Goal: Transaction & Acquisition: Purchase product/service

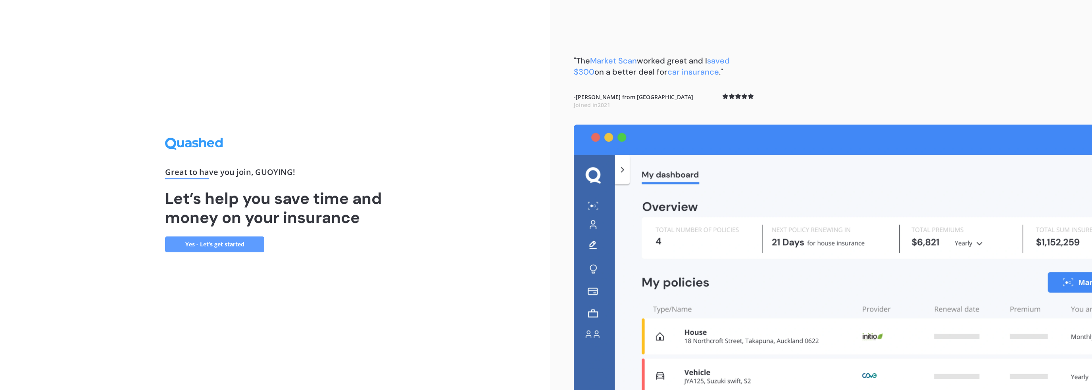
click at [208, 245] on link "Yes - Let’s get started" at bounding box center [214, 244] width 99 height 16
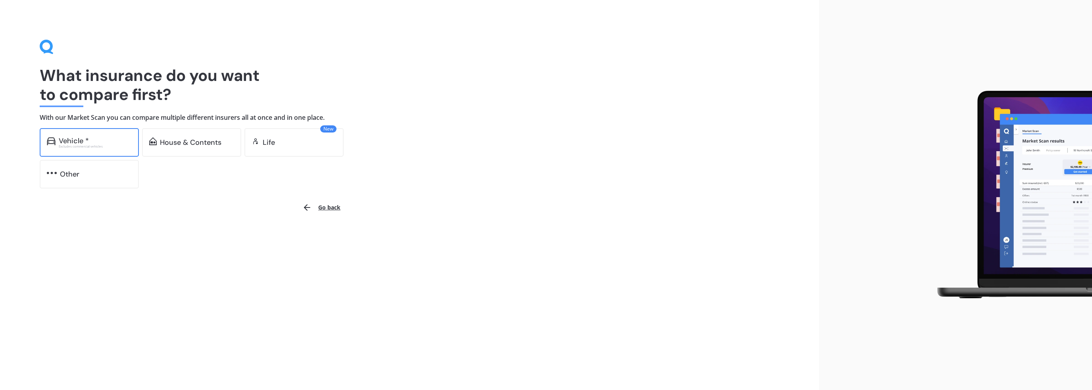
click at [92, 136] on div "Vehicle * Excludes commercial vehicles" at bounding box center [89, 142] width 99 height 29
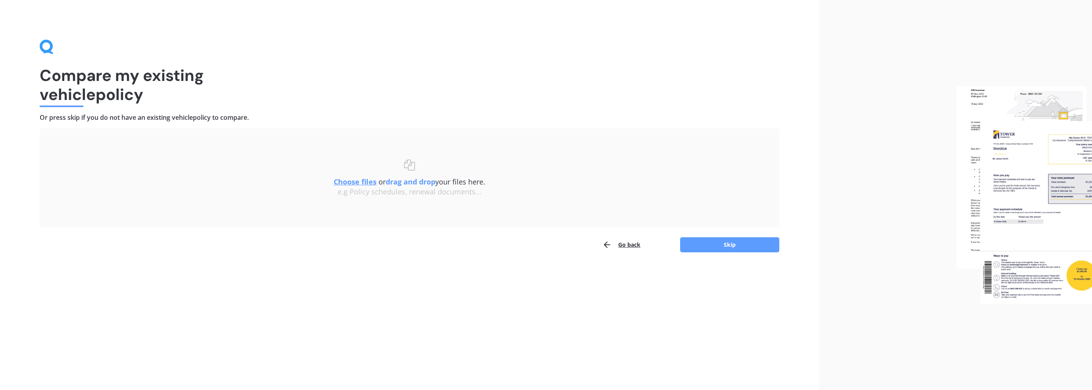
click at [354, 177] on u "Choose files" at bounding box center [355, 182] width 43 height 10
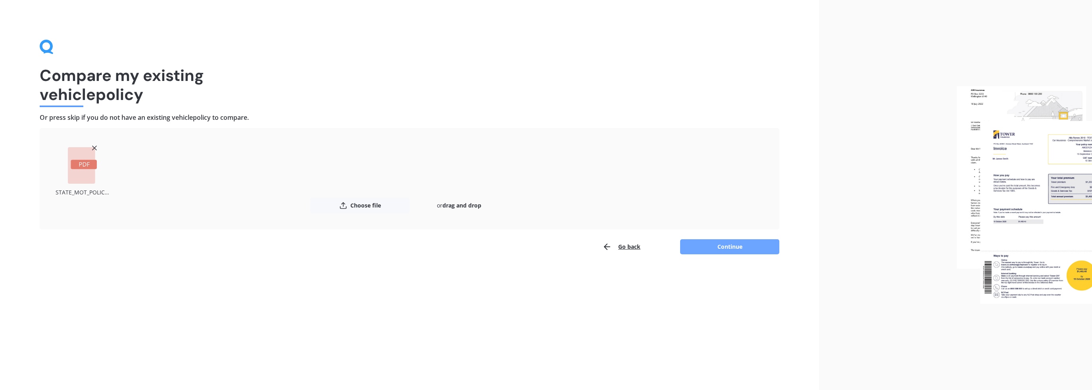
click at [715, 244] on button "Continue" at bounding box center [729, 246] width 99 height 15
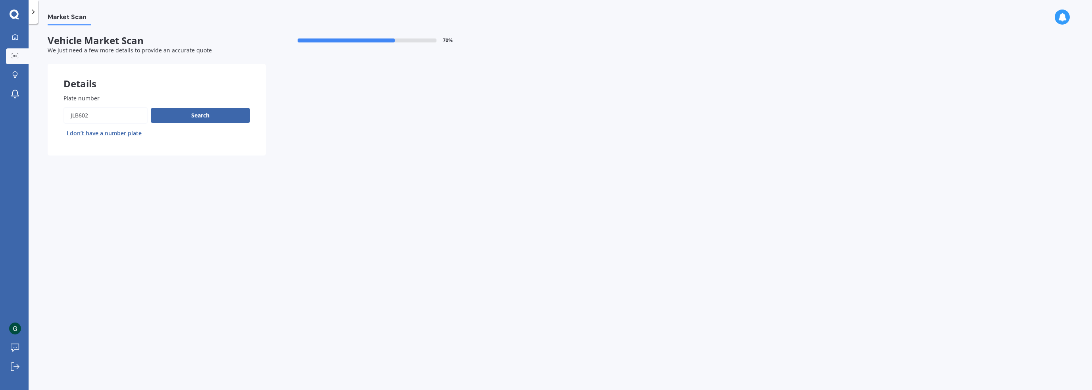
click at [221, 209] on div "Market Scan Vehicle Market Scan 70 % We just need a few more details to provide…" at bounding box center [560, 208] width 1063 height 366
click at [190, 118] on button "Search" at bounding box center [200, 115] width 99 height 15
select select "TOYOTA"
select select "VITZ"
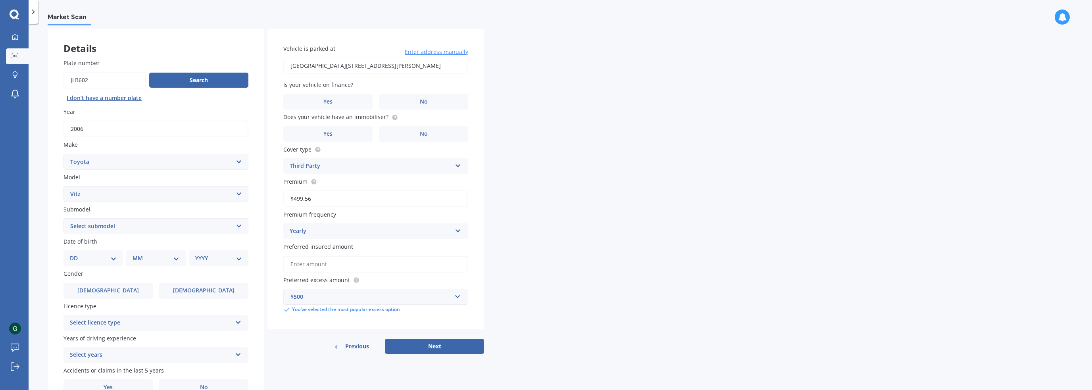
scroll to position [40, 0]
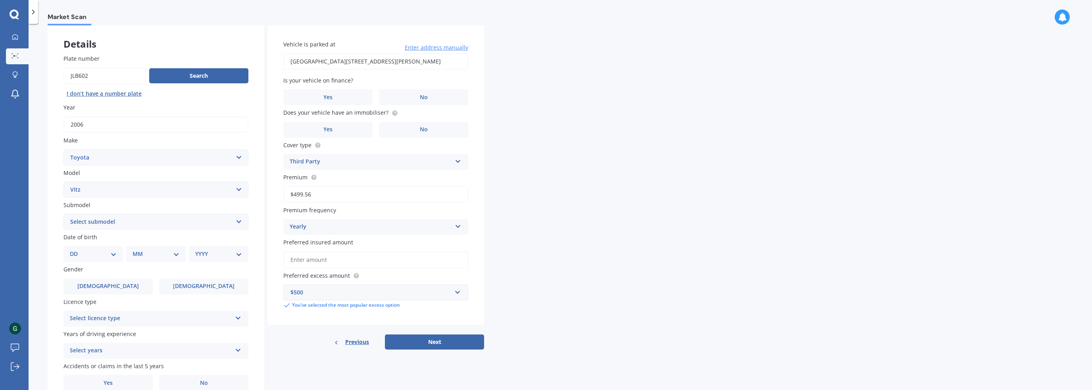
click at [98, 225] on select "Select submodel (All) Hybrid RS RS Turbo" at bounding box center [155, 222] width 185 height 16
click at [52, 235] on div "Plate number Search I don’t have a number plate Year [DATE] Make Select make AC…" at bounding box center [156, 222] width 217 height 369
click at [98, 254] on select "DD 01 02 03 04 05 06 07 08 09 10 11 12 13 14 15 16 17 18 19 20 21 22 23 24 25 2…" at bounding box center [93, 254] width 47 height 9
select select "20"
click at [76, 250] on select "DD 01 02 03 04 05 06 07 08 09 10 11 12 13 14 15 16 17 18 19 20 21 22 23 24 25 2…" at bounding box center [93, 254] width 47 height 9
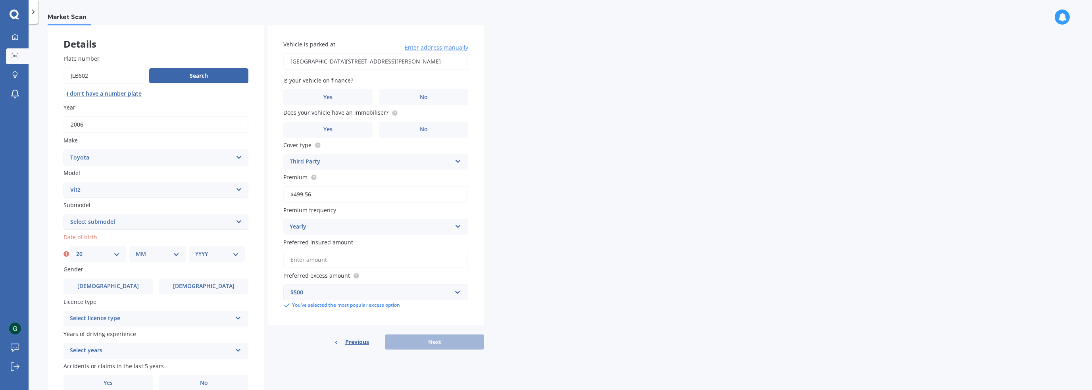
click at [98, 258] on select "DD 01 02 03 04 05 06 07 08 09 10 11 12 13 14 15 16 17 18 19 20 21 22 23 24 25 2…" at bounding box center [98, 254] width 44 height 9
click at [54, 271] on div "Plate number Search I don’t have a number plate Year [DATE] Make Select make AC…" at bounding box center [156, 222] width 217 height 369
click at [159, 250] on select "MM 01 02 03 04 05 06 07 08 09 10 11 12" at bounding box center [158, 254] width 44 height 9
select select "11"
click at [136, 250] on select "MM 01 02 03 04 05 06 07 08 09 10 11 12" at bounding box center [158, 254] width 44 height 9
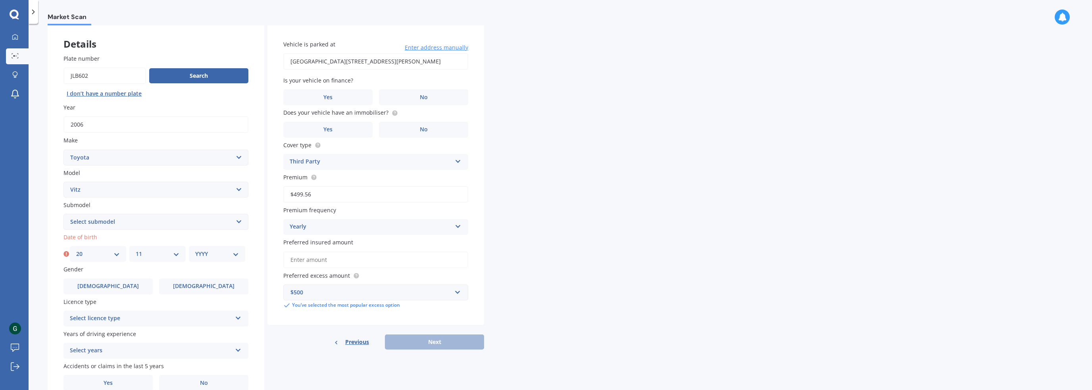
click at [216, 252] on select "YYYY 2025 2024 2023 2022 2021 2020 2019 2018 2017 2016 2015 2014 2013 2012 2011…" at bounding box center [217, 254] width 44 height 9
select select "2000"
click at [195, 250] on select "YYYY 2025 2024 2023 2022 2021 2020 2019 2018 2017 2016 2015 2014 2013 2012 2011…" at bounding box center [217, 254] width 44 height 9
click at [170, 290] on label "[DEMOGRAPHIC_DATA]" at bounding box center [203, 286] width 89 height 16
click at [0, 0] on input "[DEMOGRAPHIC_DATA]" at bounding box center [0, 0] width 0 height 0
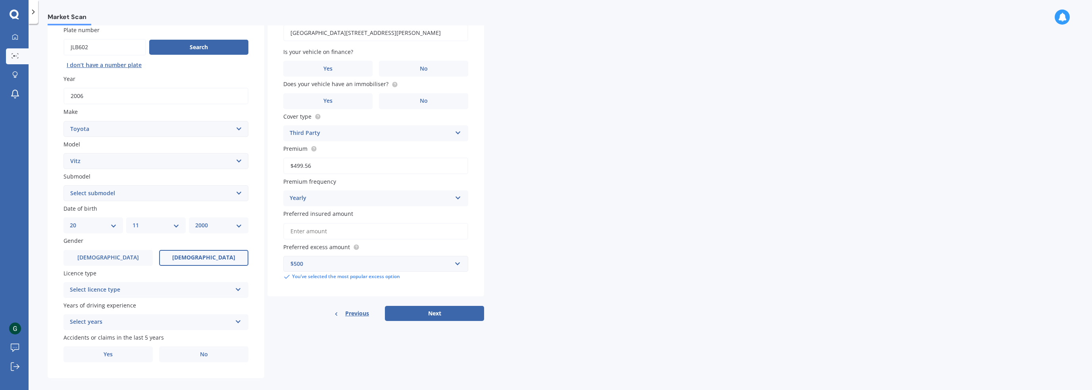
scroll to position [77, 0]
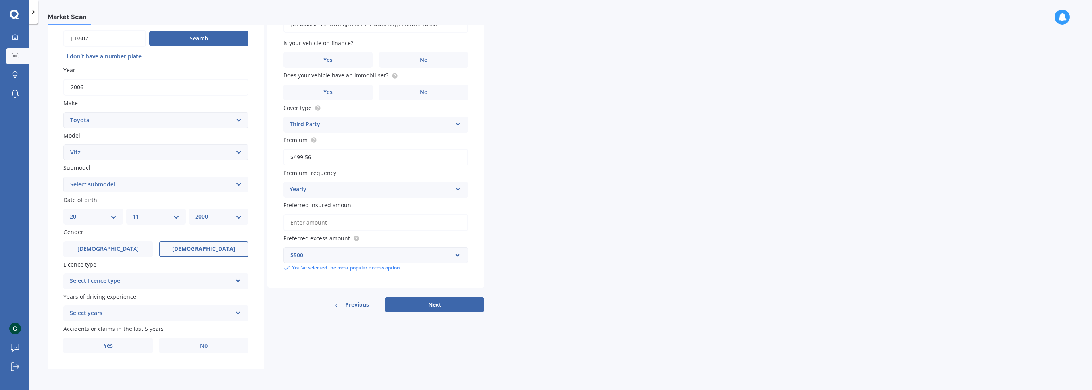
click at [117, 285] on div "Select licence type" at bounding box center [151, 282] width 162 height 10
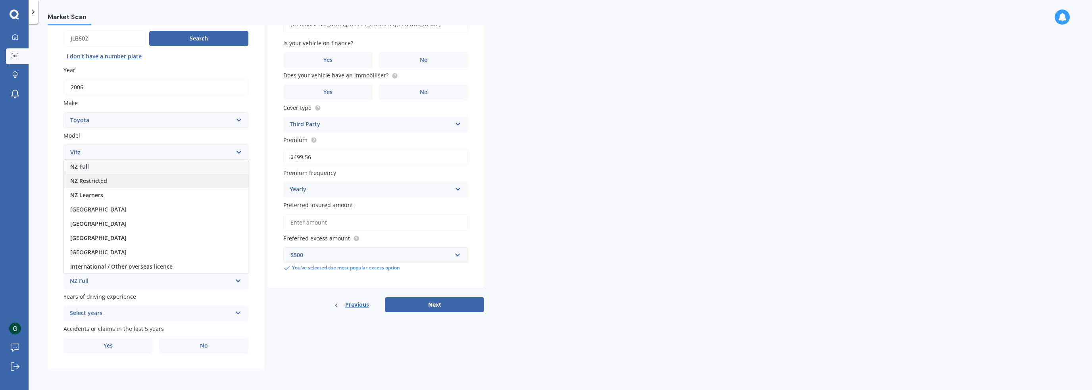
click at [99, 181] on span "NZ Restricted" at bounding box center [88, 181] width 37 height 8
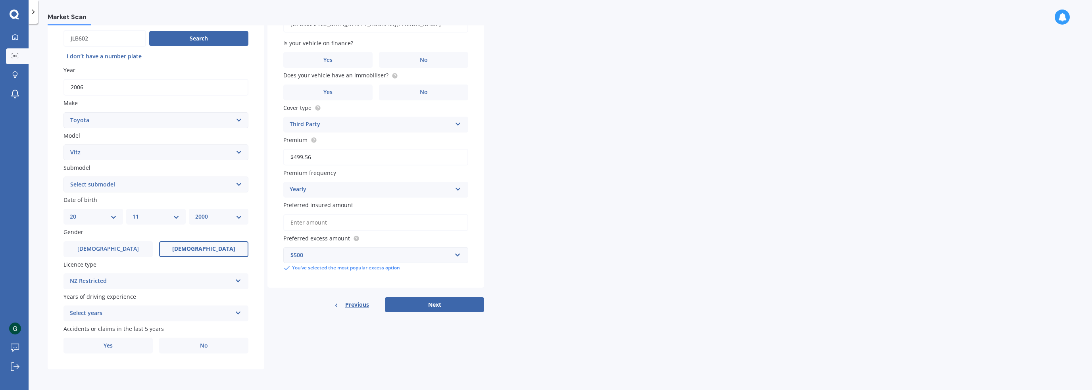
click at [113, 315] on div "Select years" at bounding box center [151, 314] width 162 height 10
click at [87, 298] on div "1 year" at bounding box center [156, 298] width 184 height 14
click at [187, 350] on label "No" at bounding box center [203, 346] width 89 height 16
click at [0, 0] on input "No" at bounding box center [0, 0] width 0 height 0
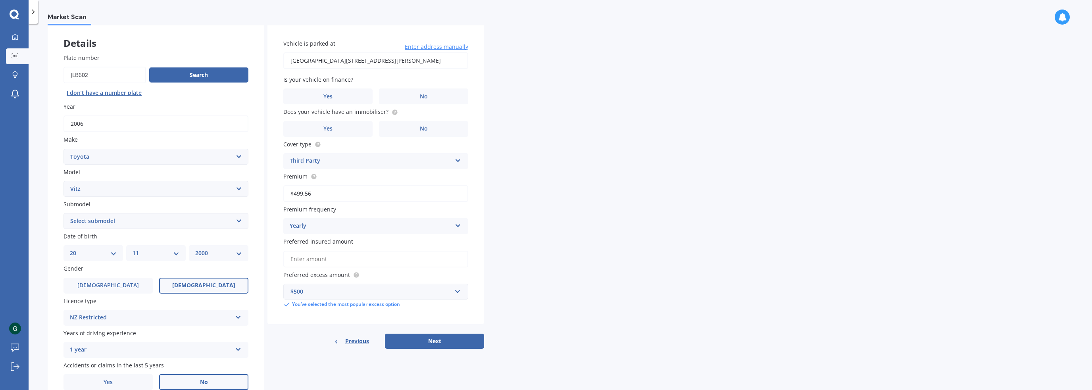
scroll to position [37, 0]
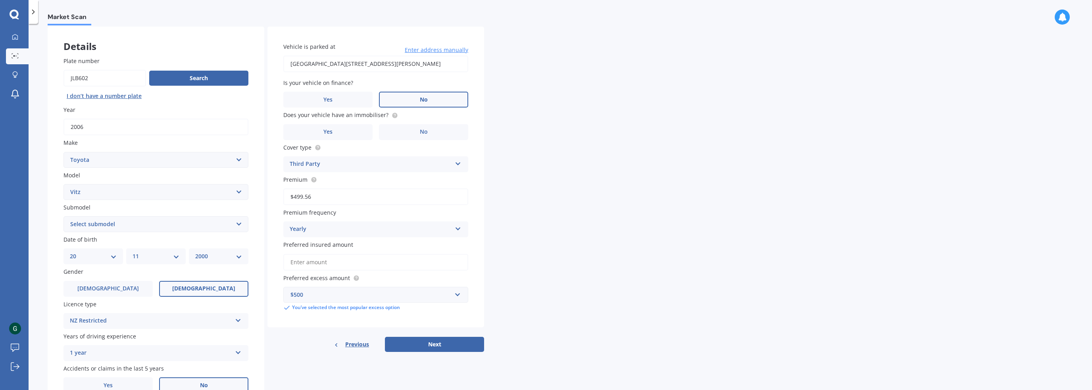
click at [405, 100] on label "No" at bounding box center [423, 100] width 89 height 16
click at [0, 0] on input "No" at bounding box center [0, 0] width 0 height 0
click at [363, 118] on span "Does your vehicle have an immobiliser?" at bounding box center [335, 115] width 105 height 8
click at [362, 116] on span "Does your vehicle have an immobiliser?" at bounding box center [335, 115] width 105 height 8
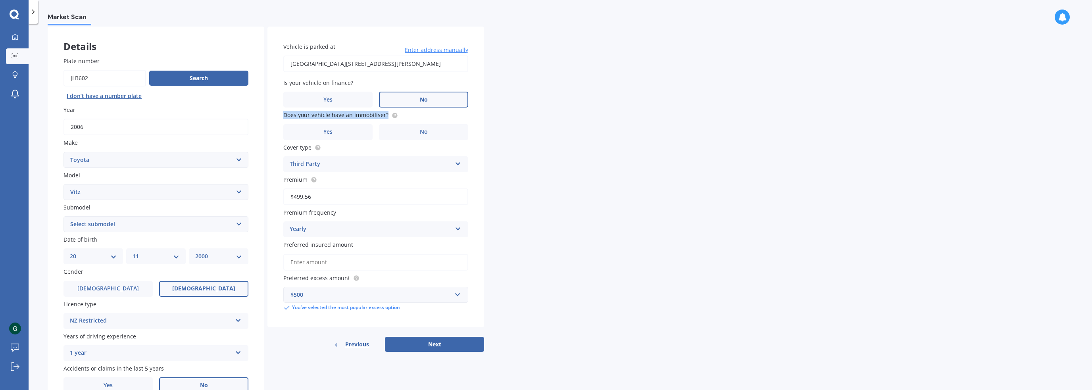
click at [362, 116] on span "Does your vehicle have an immobiliser?" at bounding box center [335, 115] width 105 height 8
click at [405, 115] on label "Does your vehicle have an immobiliser?" at bounding box center [374, 115] width 182 height 8
click at [398, 131] on label "No" at bounding box center [423, 132] width 89 height 16
click at [0, 0] on input "No" at bounding box center [0, 0] width 0 height 0
click at [397, 162] on div "Third Party" at bounding box center [371, 164] width 162 height 10
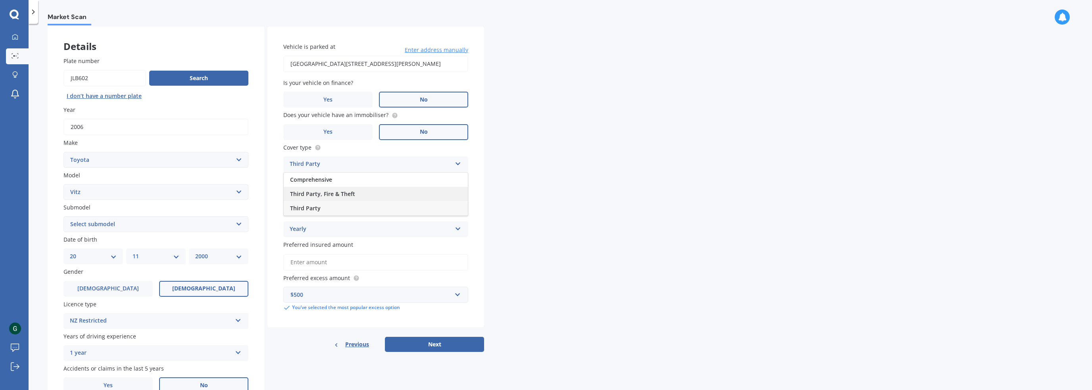
click at [355, 193] on div "Third Party, Fire & Theft" at bounding box center [376, 194] width 184 height 14
click at [321, 232] on div "Yearly" at bounding box center [371, 230] width 162 height 10
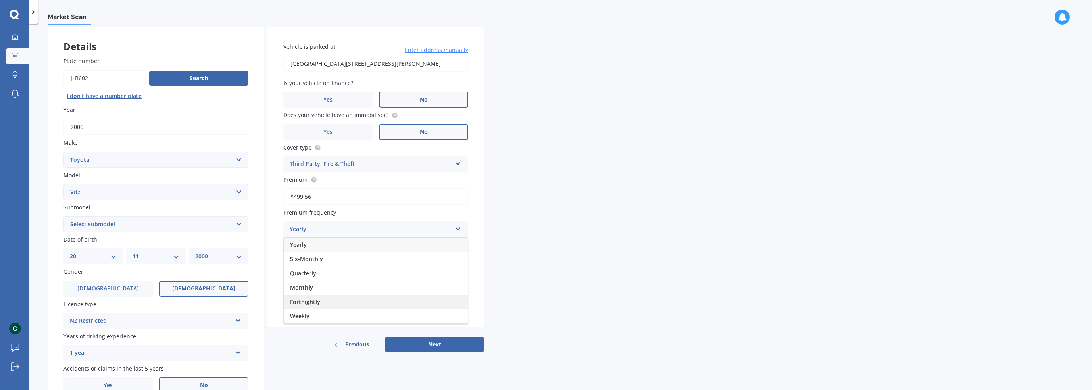
click at [313, 301] on span "Fortnightly" at bounding box center [305, 302] width 30 height 8
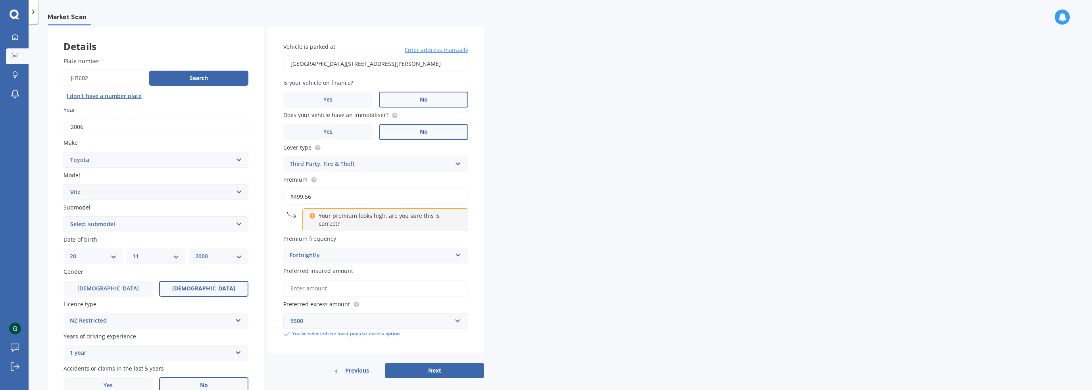
click at [331, 235] on span "Premium frequency" at bounding box center [309, 239] width 53 height 8
click at [321, 282] on input "Preferred insured amount" at bounding box center [375, 288] width 185 height 17
click at [331, 267] on span "Preferred insured amount" at bounding box center [318, 271] width 70 height 8
click at [331, 280] on input "Preferred insured amount" at bounding box center [375, 288] width 185 height 17
click at [309, 332] on div "Vehicle is parked at [STREET_ADDRESS][PERSON_NAME] Enter address manually Is yo…" at bounding box center [375, 190] width 217 height 327
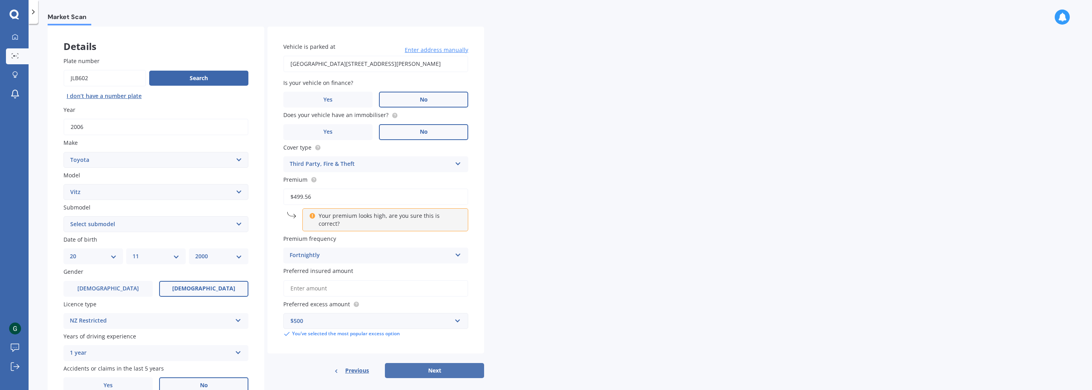
click at [449, 366] on button "Next" at bounding box center [434, 370] width 99 height 15
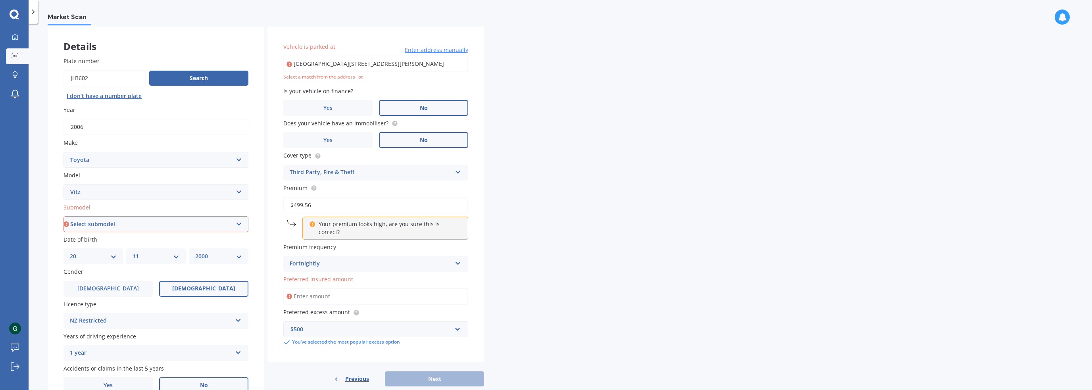
click at [319, 288] on input "Preferred insured amount" at bounding box center [375, 296] width 185 height 17
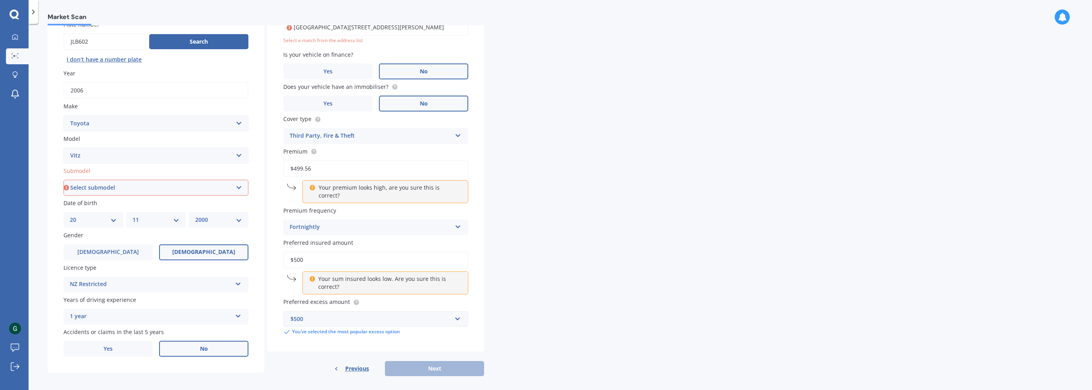
scroll to position [77, 0]
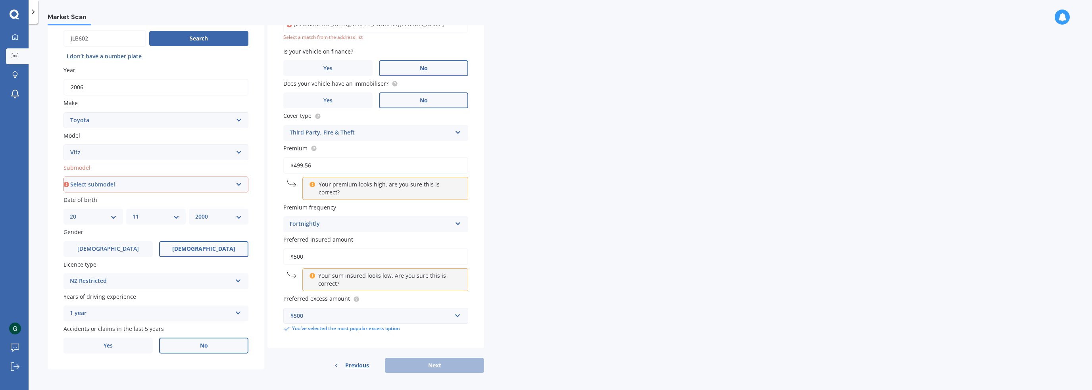
drag, startPoint x: 323, startPoint y: 250, endPoint x: 262, endPoint y: 252, distance: 61.5
click at [262, 252] on div "Details Plate number Search I don’t have a number plate Year [DATE] Make Select…" at bounding box center [266, 180] width 436 height 386
type input "$4,200"
click at [602, 271] on div "Market Scan Vehicle Market Scan 70 % We just need a few more details to provide…" at bounding box center [560, 208] width 1063 height 366
click at [569, 296] on div "Market Scan Vehicle Market Scan 70 % We just need a few more details to provide…" at bounding box center [560, 208] width 1063 height 366
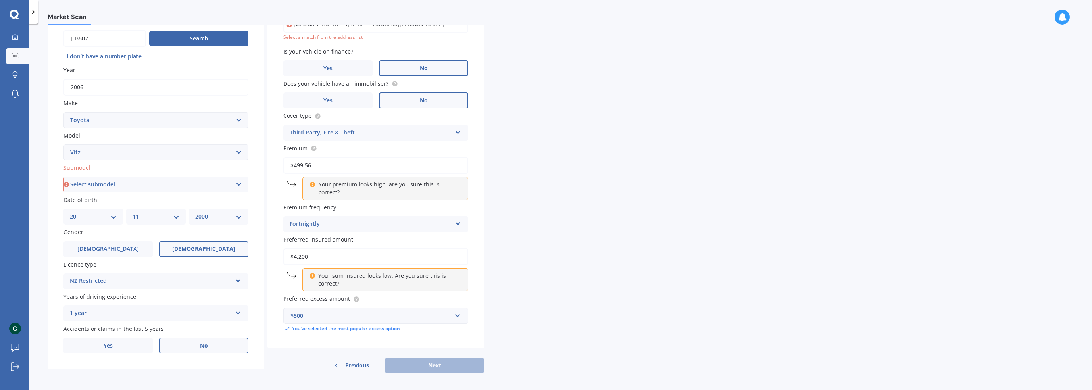
click at [322, 250] on input "$4,200" at bounding box center [375, 256] width 185 height 17
click at [316, 236] on span "Preferred insured amount" at bounding box center [318, 240] width 70 height 8
click at [316, 248] on input "$4,200" at bounding box center [375, 256] width 185 height 17
click at [316, 236] on span "Preferred insured amount" at bounding box center [318, 240] width 70 height 8
click at [316, 248] on input "$4,200" at bounding box center [375, 256] width 185 height 17
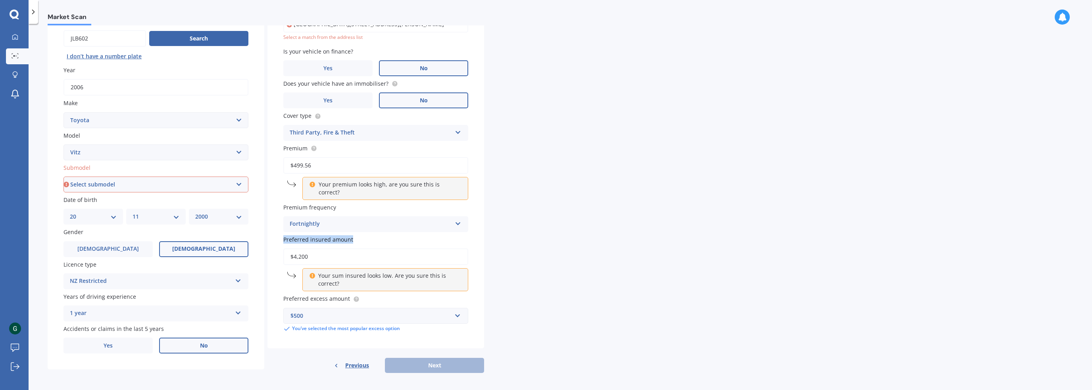
click at [316, 236] on span "Preferred insured amount" at bounding box center [318, 240] width 70 height 8
click at [316, 248] on input "$4,200" at bounding box center [375, 256] width 185 height 17
click at [336, 236] on span "Preferred insured amount" at bounding box center [318, 240] width 70 height 8
click at [336, 248] on input "$4,200" at bounding box center [375, 256] width 185 height 17
drag, startPoint x: 327, startPoint y: 250, endPoint x: 321, endPoint y: 247, distance: 6.0
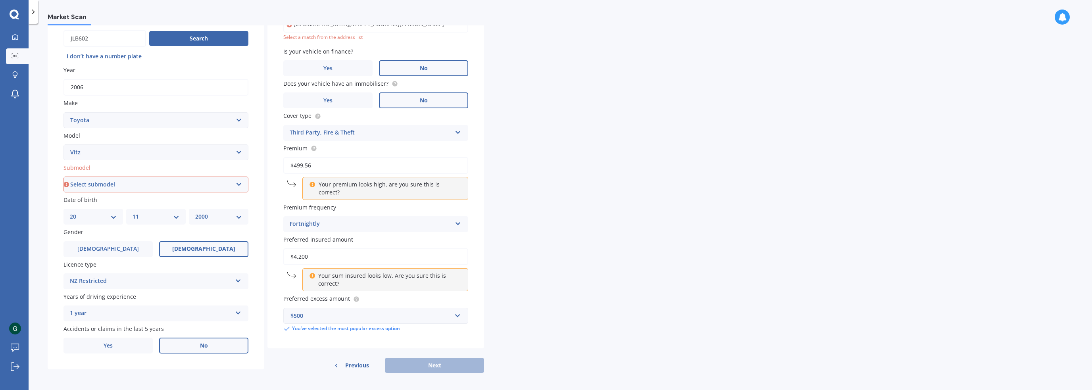
click at [321, 248] on input "$4,200" at bounding box center [375, 256] width 185 height 17
drag, startPoint x: 322, startPoint y: 247, endPoint x: 339, endPoint y: 249, distance: 17.6
click at [275, 247] on div "Vehicle is parked at [STREET_ADDRESS][PERSON_NAME] Enter address manually Selec…" at bounding box center [375, 167] width 217 height 361
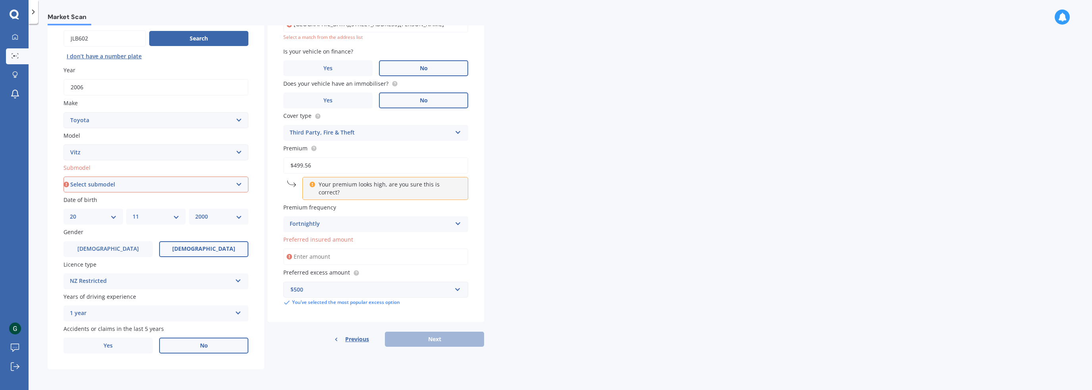
click at [470, 244] on div "Vehicle is parked at [STREET_ADDRESS][PERSON_NAME] Enter address manually Selec…" at bounding box center [375, 154] width 217 height 335
click at [357, 248] on input "Preferred insured amount" at bounding box center [375, 256] width 185 height 17
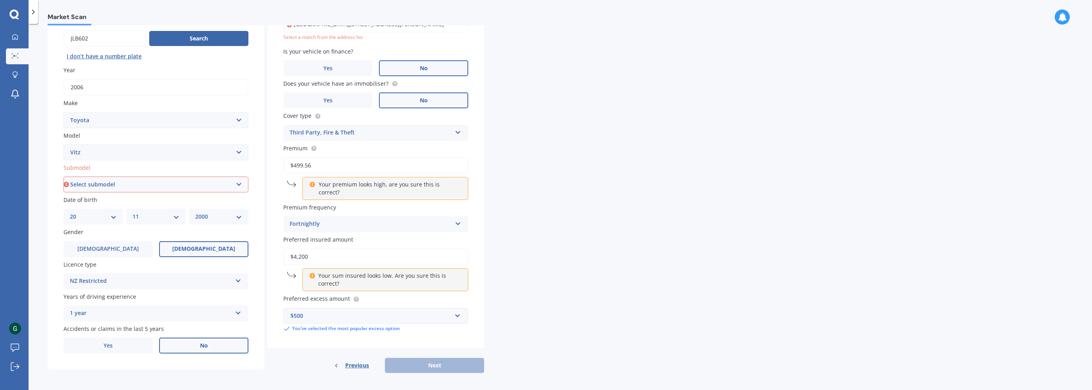
click at [589, 292] on div "Market Scan Vehicle Market Scan 70 % We just need a few more details to provide…" at bounding box center [560, 208] width 1063 height 366
click at [333, 255] on input "$4,200" at bounding box center [375, 256] width 185 height 17
click at [430, 358] on div "Previous Next" at bounding box center [375, 365] width 217 height 15
click at [572, 310] on div "Market Scan Vehicle Market Scan 70 % We just need a few more details to provide…" at bounding box center [560, 208] width 1063 height 366
click at [298, 250] on input "$4,200" at bounding box center [375, 256] width 185 height 17
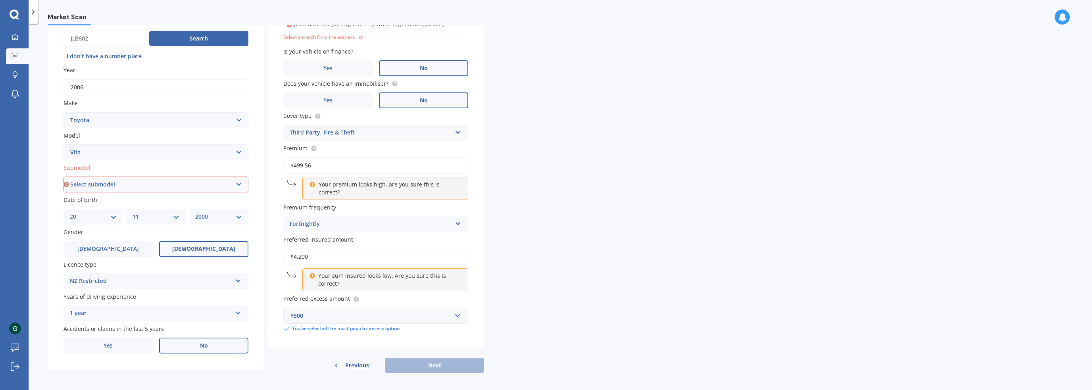
click at [311, 236] on span "Preferred insured amount" at bounding box center [318, 240] width 70 height 8
click at [311, 248] on input "$4,200" at bounding box center [375, 256] width 185 height 17
click at [315, 272] on icon at bounding box center [312, 275] width 6 height 6
drag, startPoint x: 305, startPoint y: 247, endPoint x: 279, endPoint y: 247, distance: 25.4
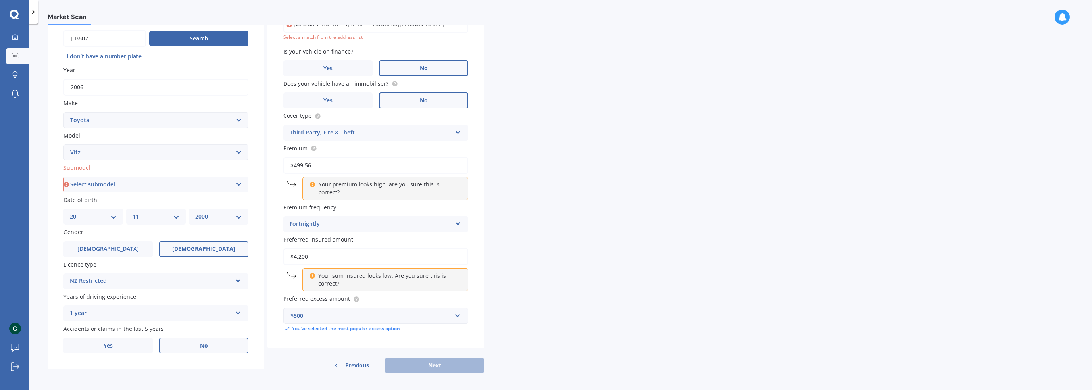
click at [279, 247] on div "Vehicle is parked at [STREET_ADDRESS][PERSON_NAME] Enter address manually Selec…" at bounding box center [375, 167] width 217 height 361
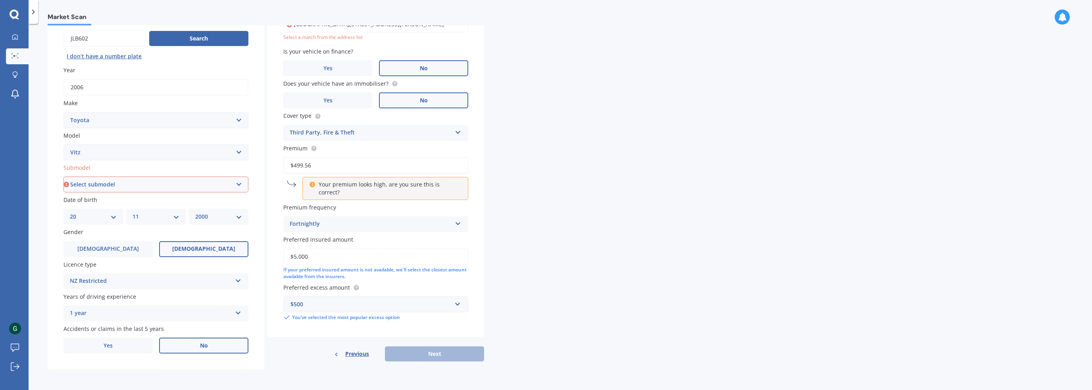
click at [411, 351] on div "Previous Next" at bounding box center [375, 353] width 217 height 15
click at [508, 320] on div "Market Scan Vehicle Market Scan 70 % We just need a few more details to provide…" at bounding box center [560, 208] width 1063 height 366
drag, startPoint x: 335, startPoint y: 168, endPoint x: 270, endPoint y: 169, distance: 65.5
click at [270, 169] on div "Vehicle is parked at [STREET_ADDRESS][PERSON_NAME] Enter address manually Selec…" at bounding box center [375, 162] width 217 height 350
click at [343, 185] on p "Your premium looks high, are you sure this is correct?" at bounding box center [389, 188] width 140 height 16
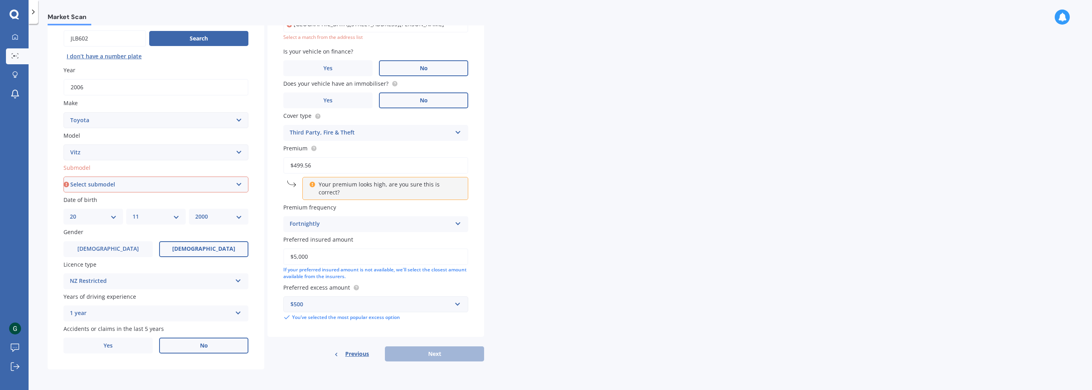
click at [421, 350] on div "Previous Next" at bounding box center [375, 353] width 217 height 15
click at [330, 219] on div "Fortnightly" at bounding box center [371, 224] width 162 height 10
click at [309, 232] on div "Yearly" at bounding box center [376, 239] width 184 height 14
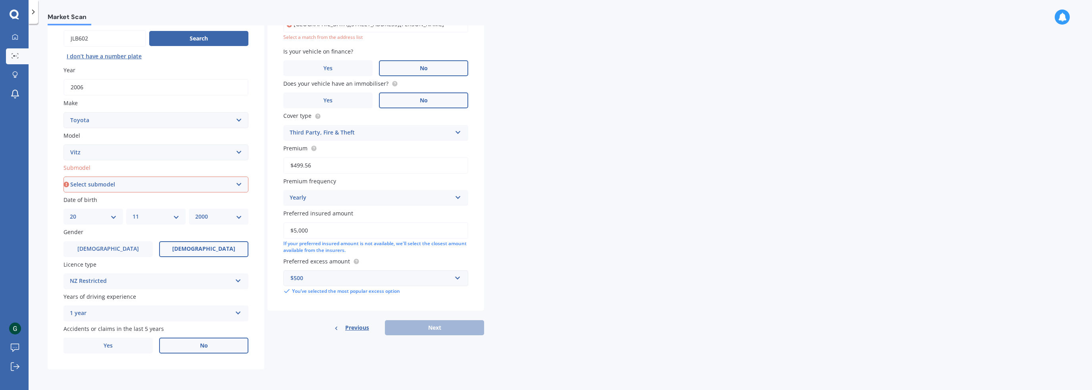
click at [524, 216] on div "Market Scan Vehicle Market Scan 70 % We just need a few more details to provide…" at bounding box center [560, 208] width 1063 height 366
drag, startPoint x: 347, startPoint y: 230, endPoint x: 259, endPoint y: 224, distance: 88.7
click at [259, 224] on div "Details Plate number Search I don’t have a number plate Year [DATE] Make Select…" at bounding box center [266, 178] width 436 height 383
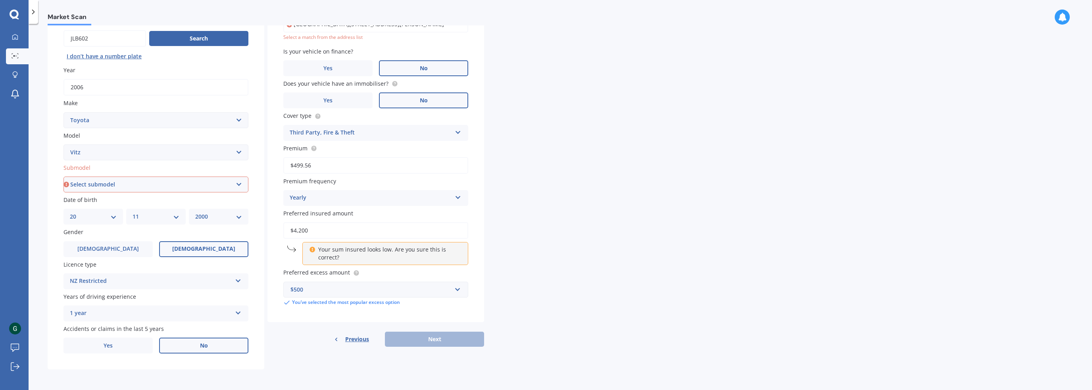
drag, startPoint x: 325, startPoint y: 232, endPoint x: 251, endPoint y: 236, distance: 74.3
click at [251, 236] on div "Details Plate number Search I don’t have a number plate Year [DATE] Make Select…" at bounding box center [266, 178] width 436 height 383
type input "$5,000"
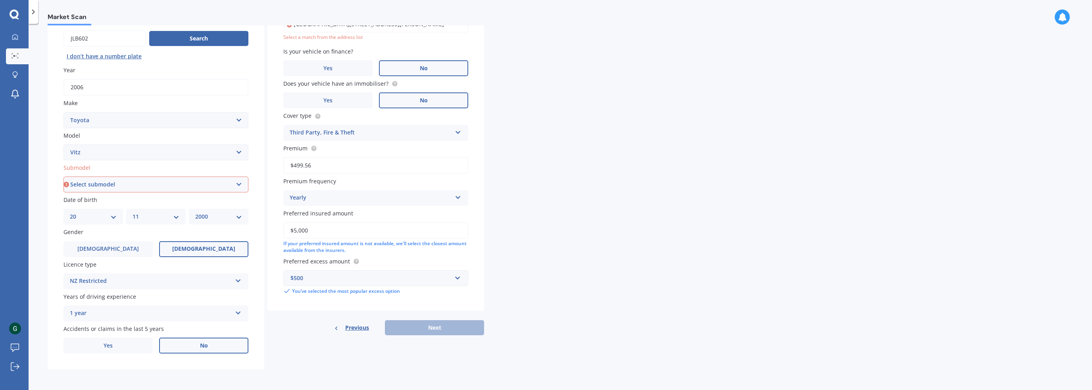
click at [581, 311] on div "Market Scan Vehicle Market Scan 70 % We just need a few more details to provide…" at bounding box center [560, 208] width 1063 height 366
click at [441, 327] on div "Previous Next" at bounding box center [375, 327] width 217 height 15
click at [146, 181] on select "Select submodel (All) Hybrid RS RS Turbo" at bounding box center [155, 185] width 185 height 16
select select "(ALL)"
click at [63, 177] on select "Select submodel (All) Hybrid RS RS Turbo" at bounding box center [155, 185] width 185 height 16
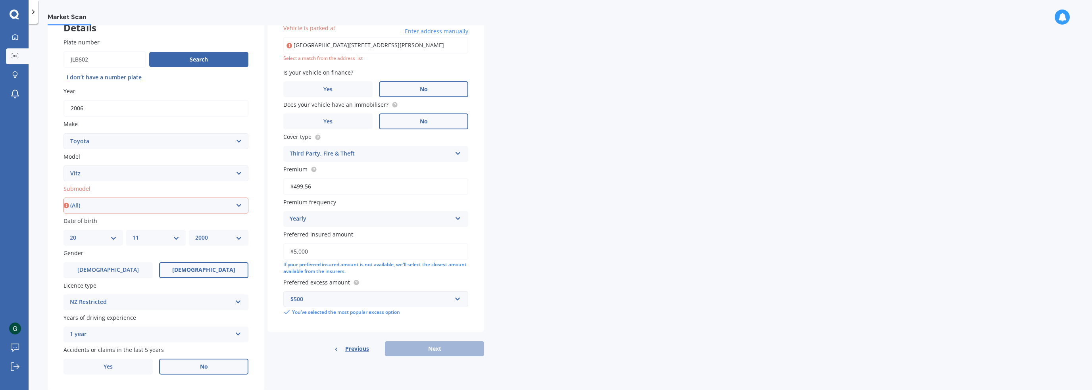
scroll to position [54, 0]
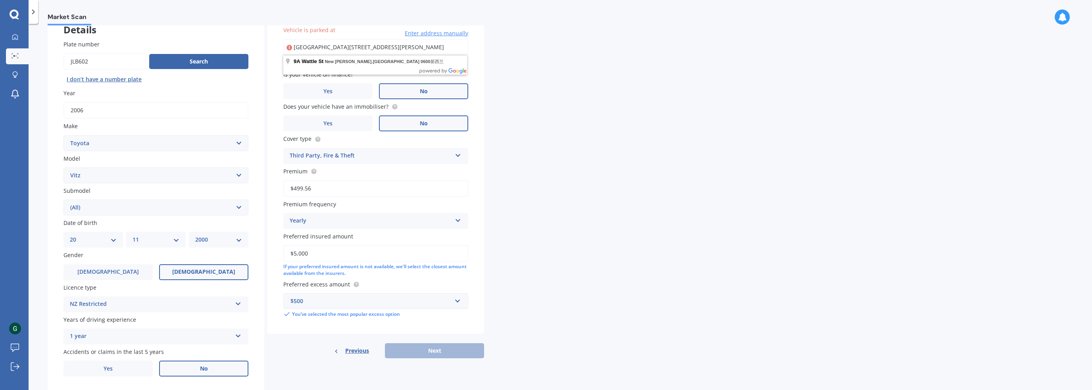
click at [565, 334] on div "Market Scan Vehicle Market Scan 70 % We just need a few more details to provide…" at bounding box center [560, 208] width 1063 height 366
click at [382, 49] on input "[GEOGRAPHIC_DATA][STREET_ADDRESS][PERSON_NAME]" at bounding box center [375, 47] width 185 height 17
type input "[STREET_ADDRESS][PERSON_NAME]新西兰"
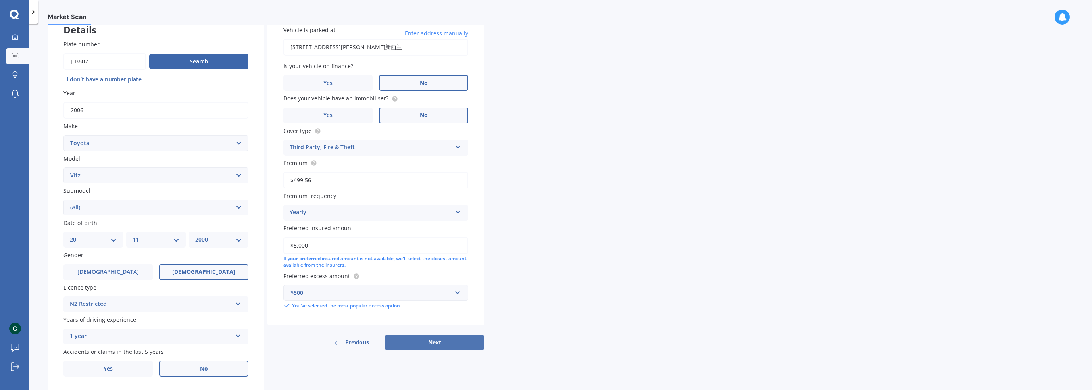
click at [430, 344] on button "Next" at bounding box center [434, 342] width 99 height 15
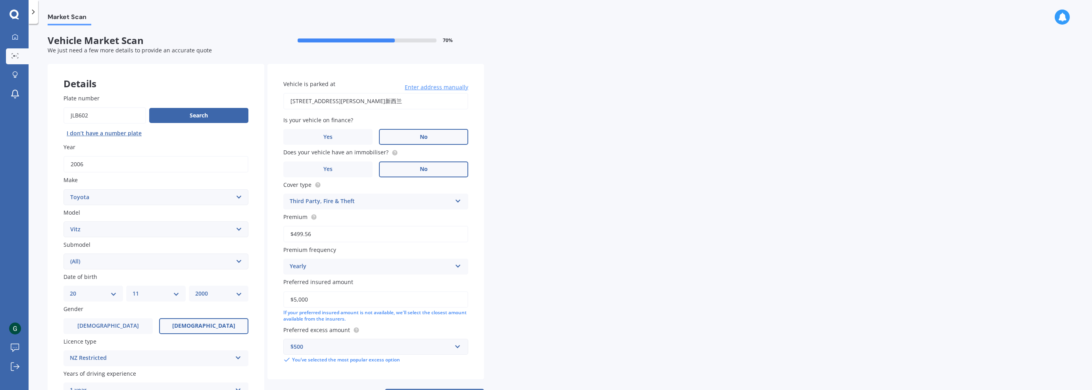
select select "20"
select select "11"
select select "2000"
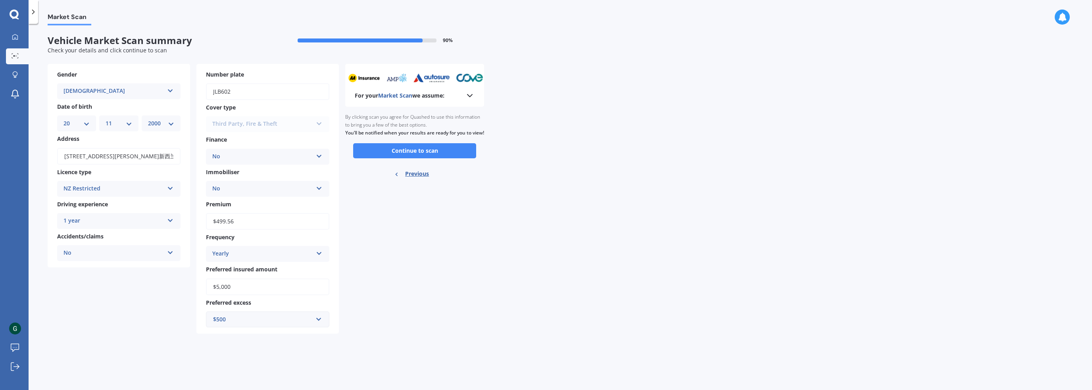
click at [581, 331] on div "Market Scan Vehicle Market Scan summary 90 % Check your details and click conti…" at bounding box center [560, 208] width 1063 height 366
click at [431, 94] on b "For your Market Scan we assume:" at bounding box center [400, 96] width 90 height 8
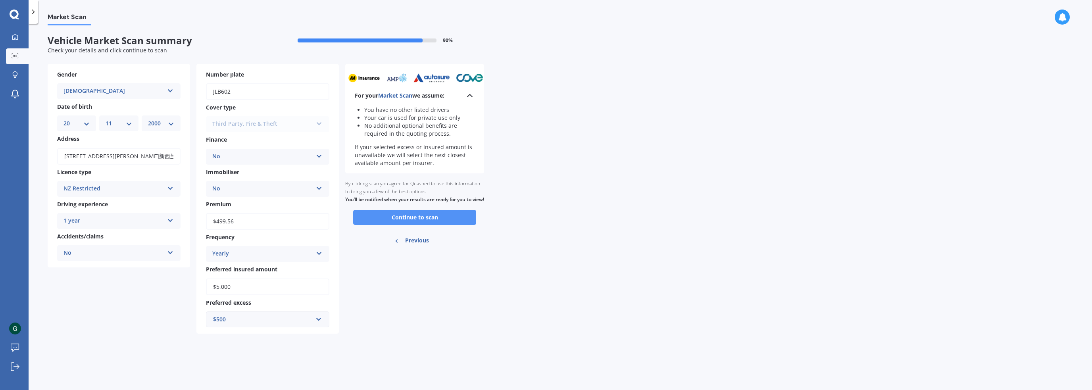
click at [421, 225] on button "Continue to scan" at bounding box center [414, 217] width 123 height 15
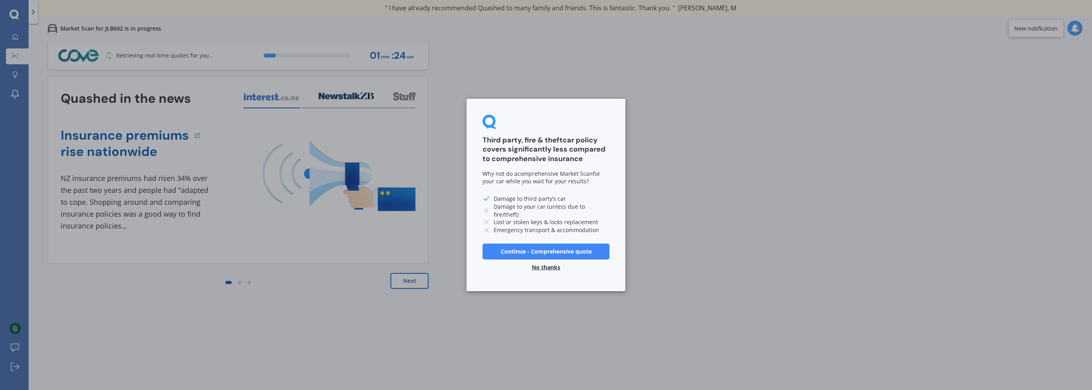
click at [547, 269] on button "No thanks" at bounding box center [546, 267] width 38 height 16
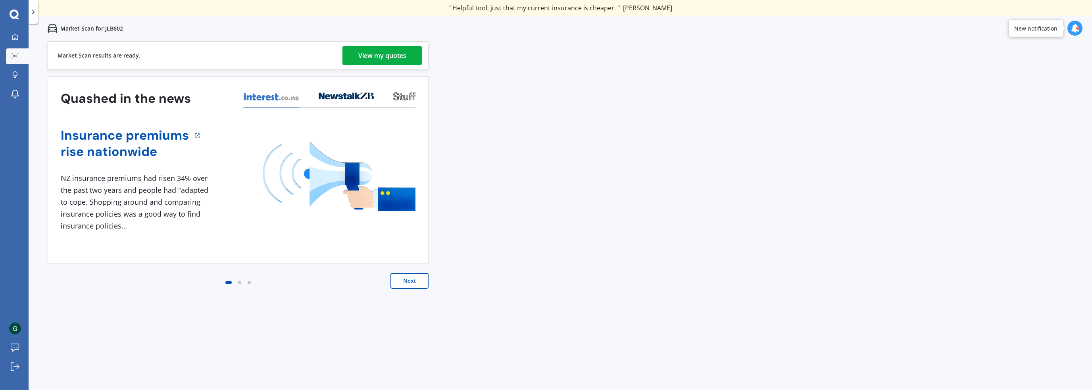
click at [380, 56] on div "View my quotes" at bounding box center [382, 55] width 48 height 19
